Goal: Information Seeking & Learning: Learn about a topic

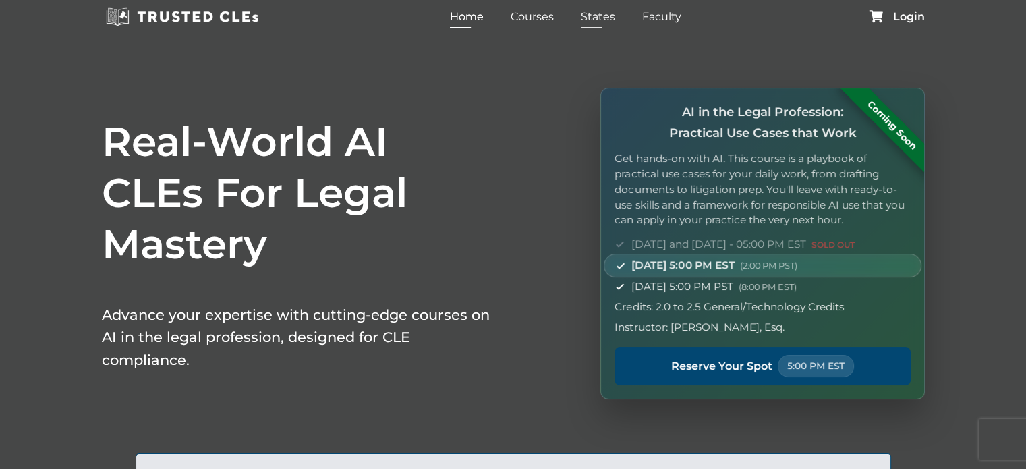
click at [591, 16] on link "States" at bounding box center [598, 17] width 41 height 20
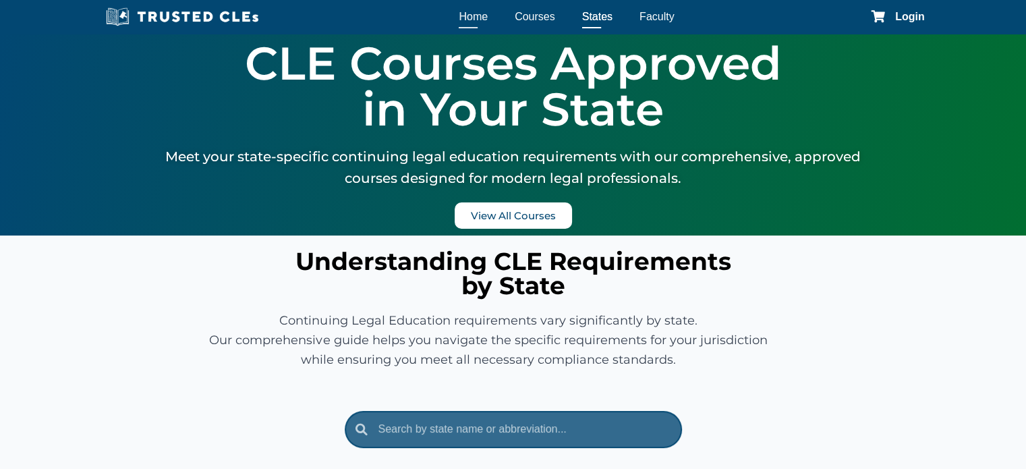
click at [478, 15] on link "Home" at bounding box center [473, 17] width 36 height 20
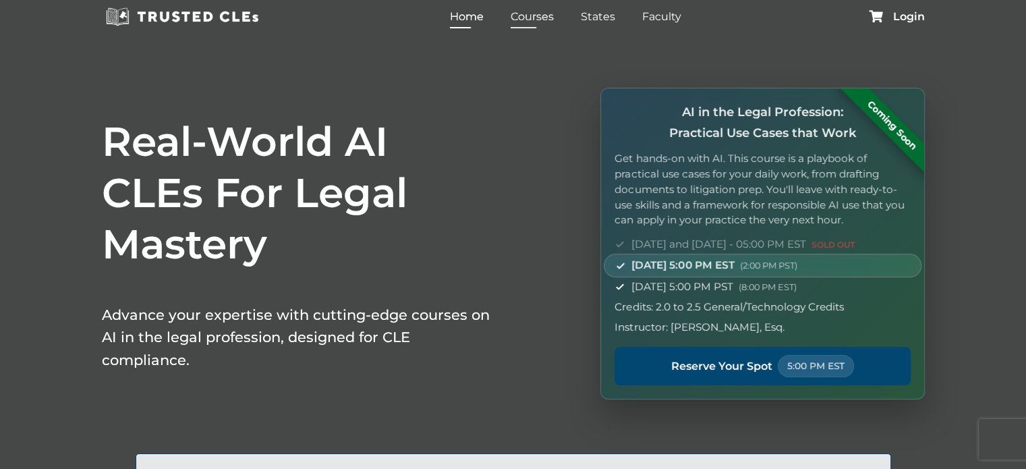
click at [547, 15] on link "Courses" at bounding box center [532, 17] width 50 height 20
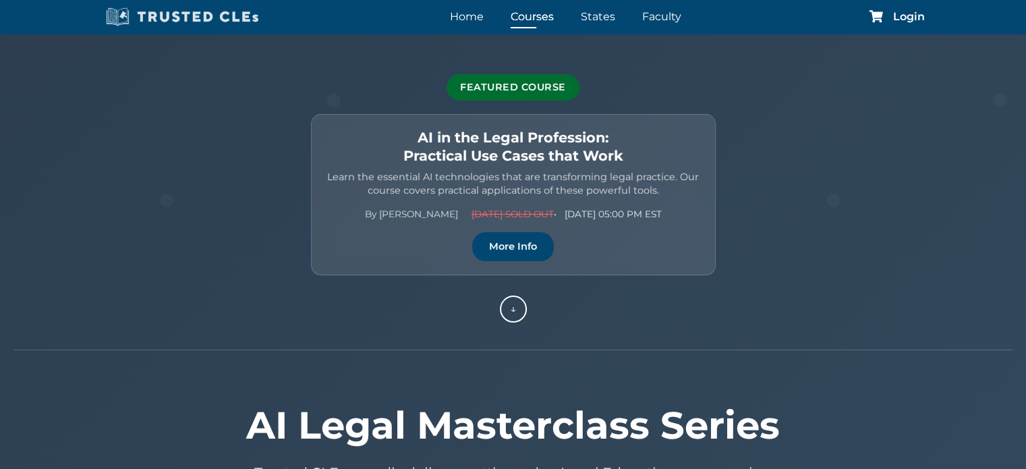
click at [171, 12] on img at bounding box center [182, 17] width 161 height 20
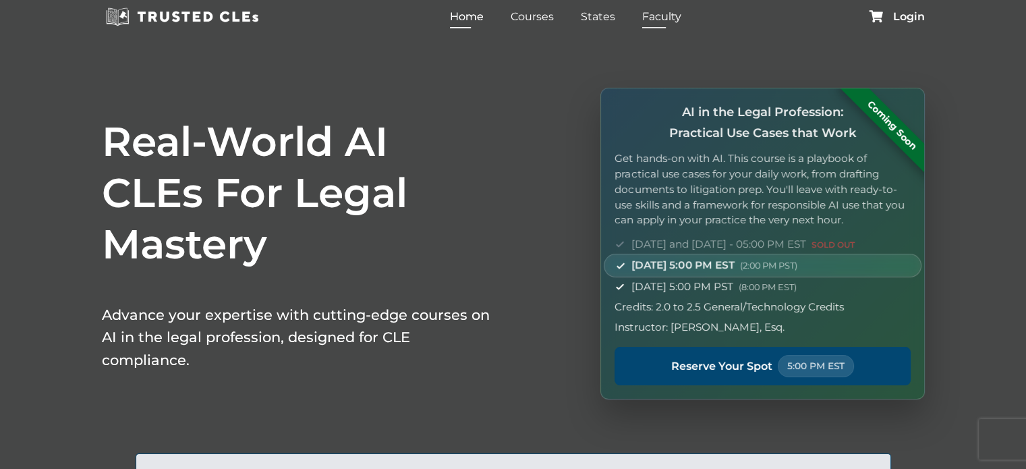
click at [661, 11] on link "Faculty" at bounding box center [662, 17] width 46 height 20
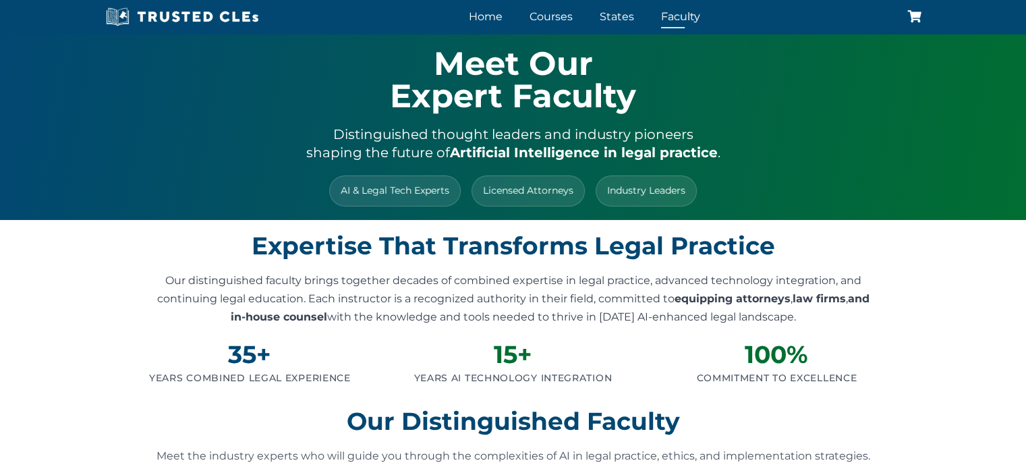
click at [661, 20] on link "Faculty" at bounding box center [681, 17] width 46 height 20
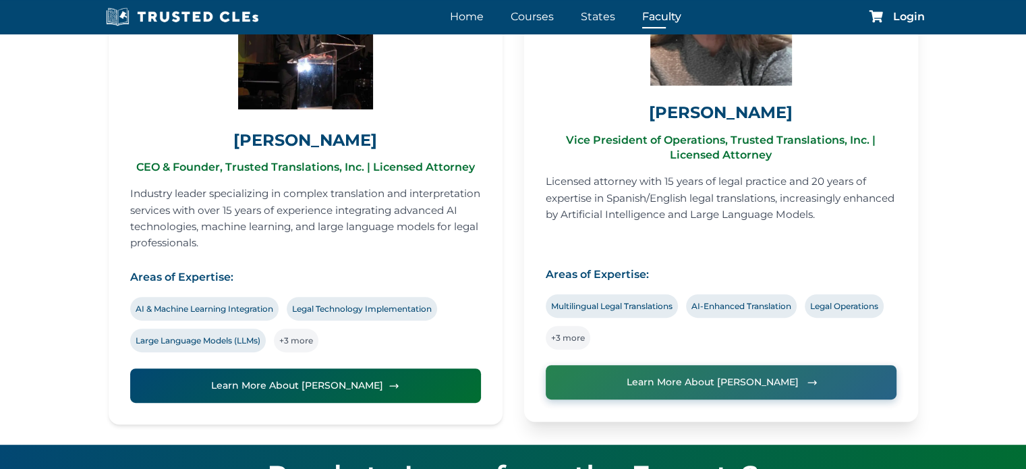
scroll to position [604, 0]
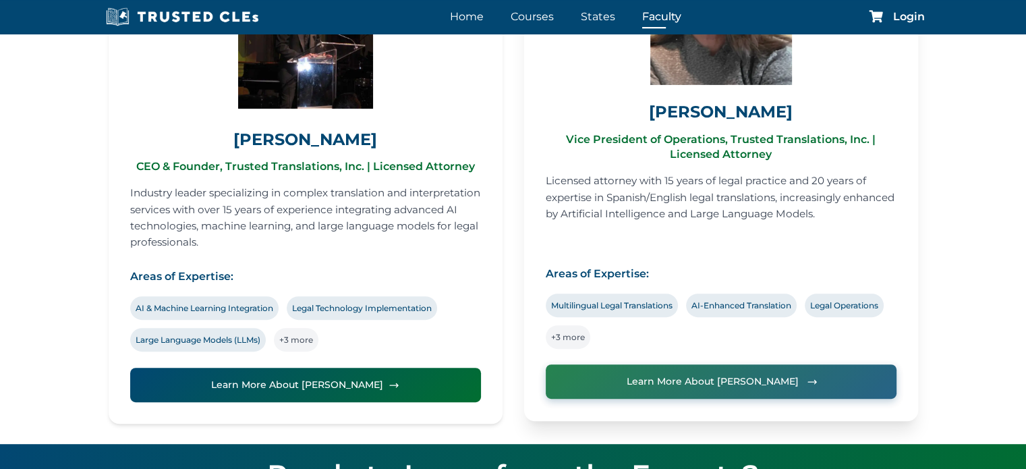
click at [711, 378] on span "Learn More About Liliana" at bounding box center [713, 381] width 172 height 18
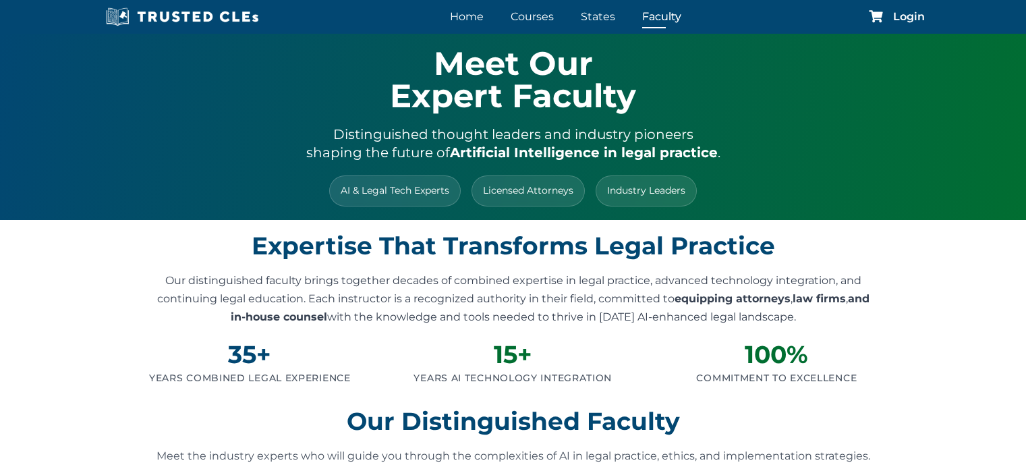
scroll to position [609, 0]
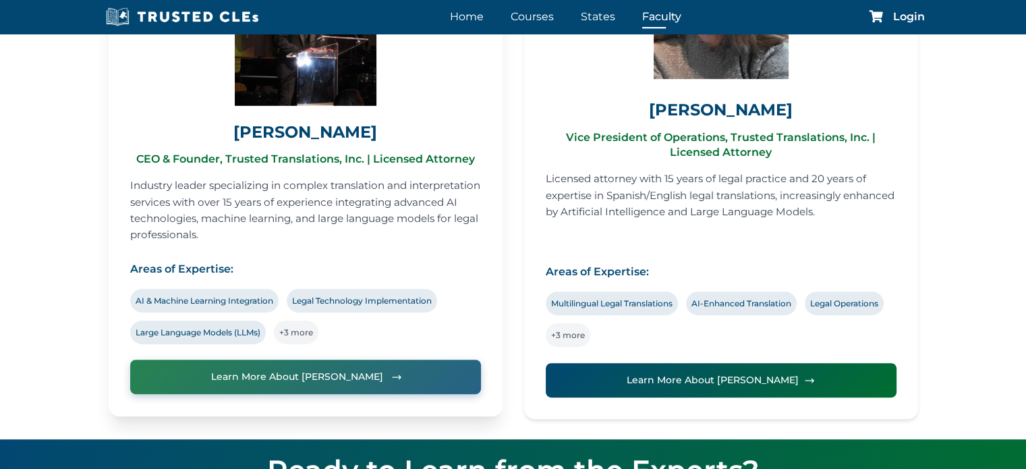
click at [340, 377] on span "Learn More About [PERSON_NAME]" at bounding box center [297, 377] width 172 height 18
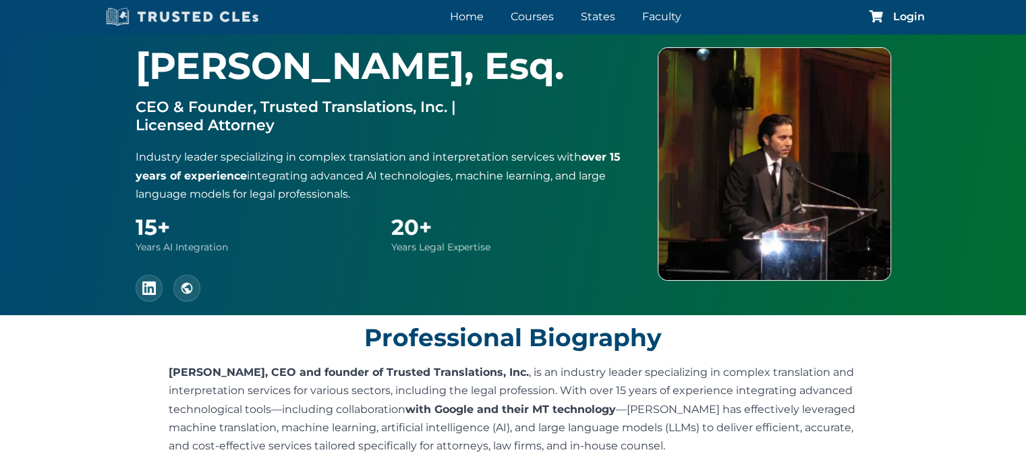
click at [198, 13] on img at bounding box center [182, 17] width 161 height 20
